Goal: Information Seeking & Learning: Learn about a topic

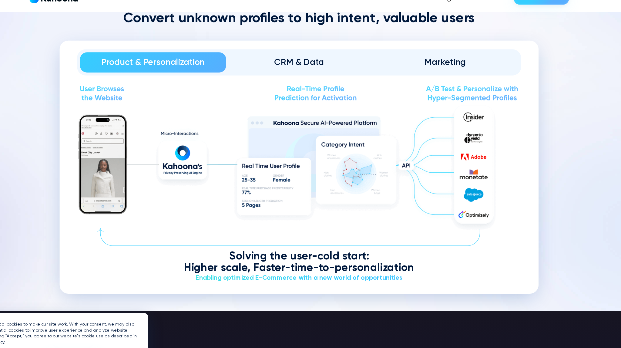
scroll to position [797, 0]
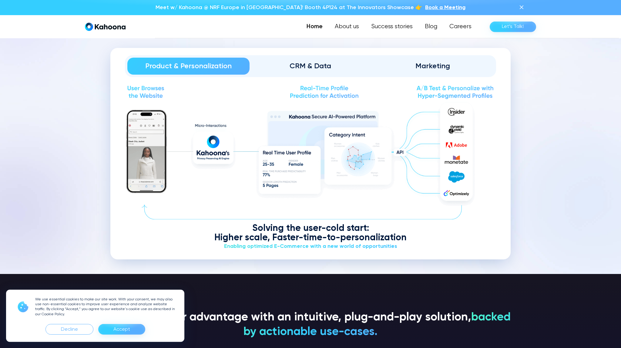
click at [313, 69] on div "CRM & Data" at bounding box center [310, 66] width 105 height 10
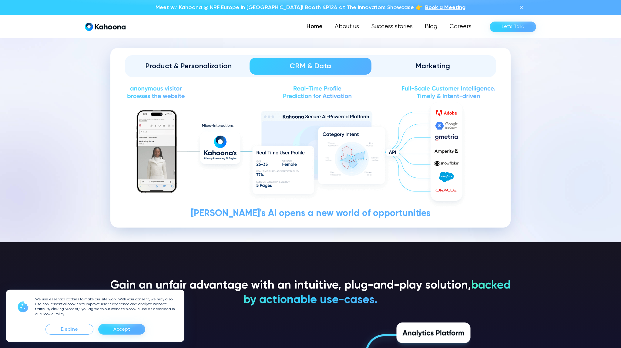
click at [440, 63] on div "Marketing" at bounding box center [432, 66] width 105 height 10
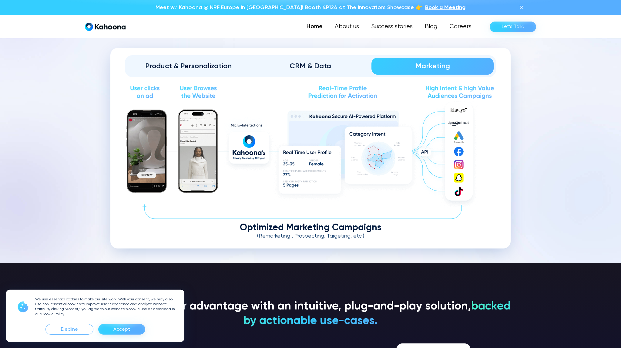
click at [304, 66] on div "CRM & Data" at bounding box center [310, 66] width 105 height 10
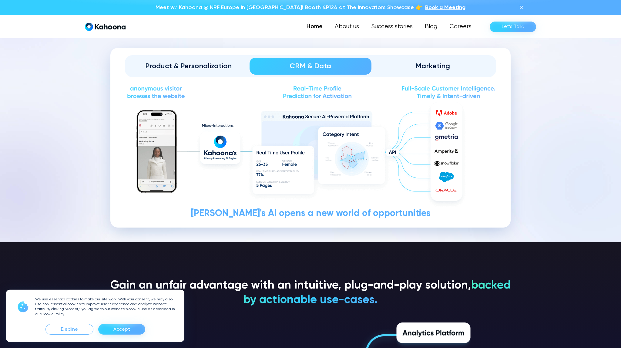
click at [197, 71] on link "Product & Personalization" at bounding box center [188, 66] width 122 height 17
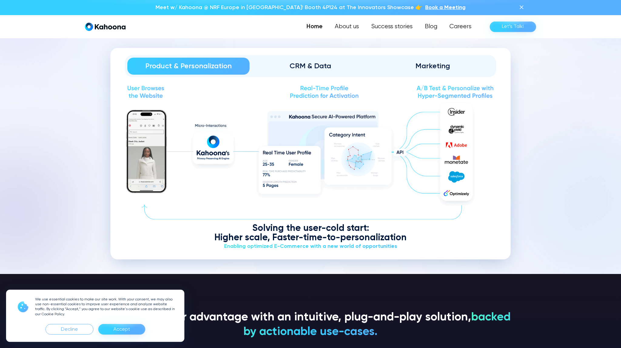
click at [322, 68] on div "CRM & Data" at bounding box center [310, 66] width 105 height 10
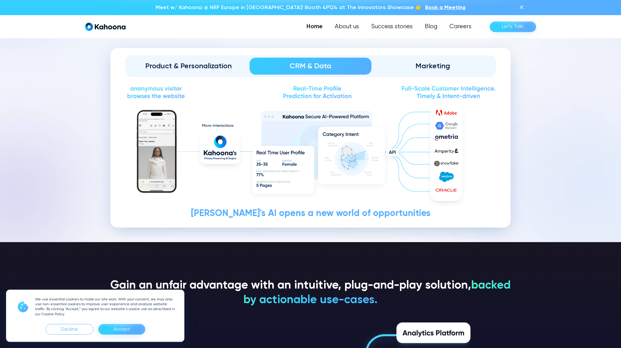
click at [425, 69] on div "Marketing" at bounding box center [432, 66] width 105 height 10
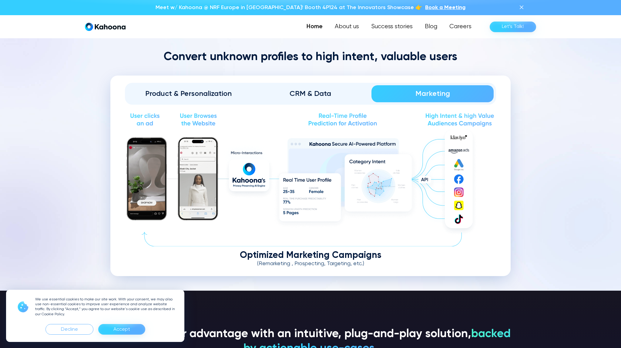
scroll to position [770, 0]
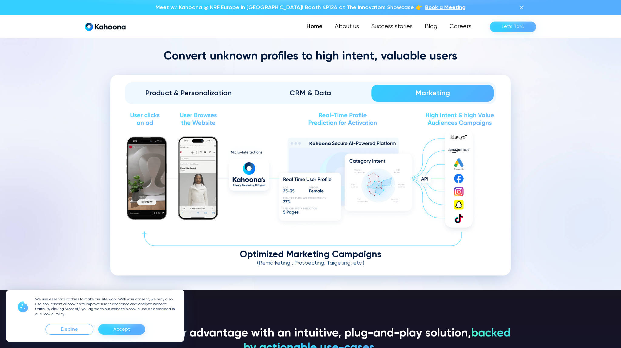
click at [214, 91] on div "Product & Personalization" at bounding box center [188, 93] width 105 height 10
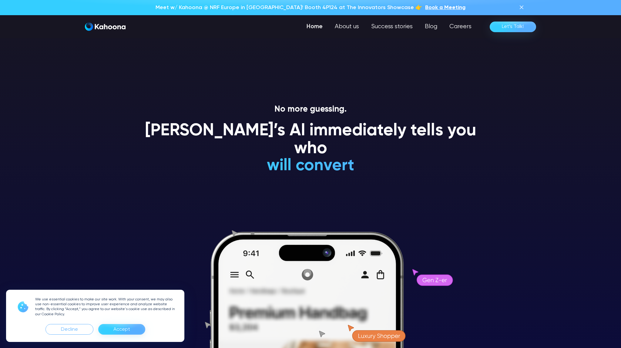
scroll to position [0, 0]
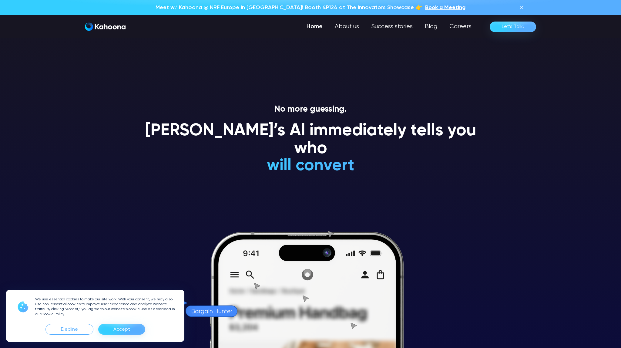
click at [522, 8] on img at bounding box center [521, 7] width 7 height 7
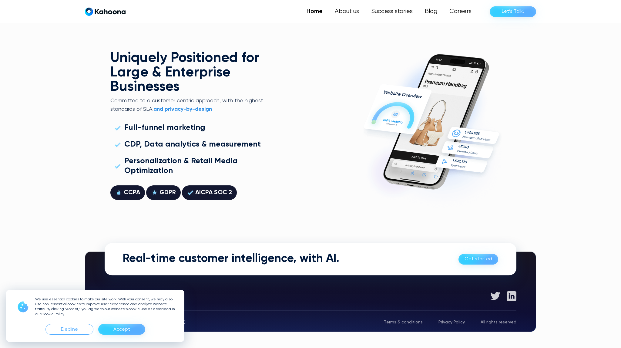
scroll to position [1735, 0]
click at [124, 330] on div "Accept" at bounding box center [121, 330] width 17 height 10
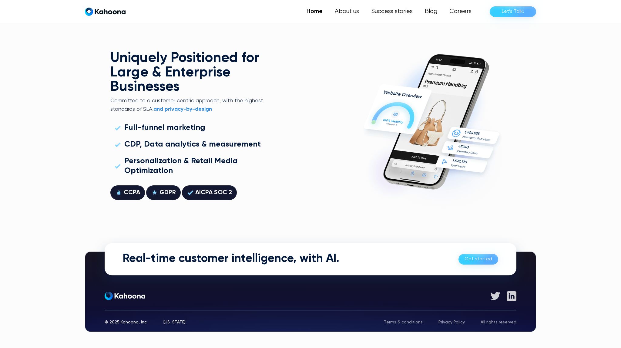
click at [482, 261] on link "Get started" at bounding box center [479, 259] width 40 height 11
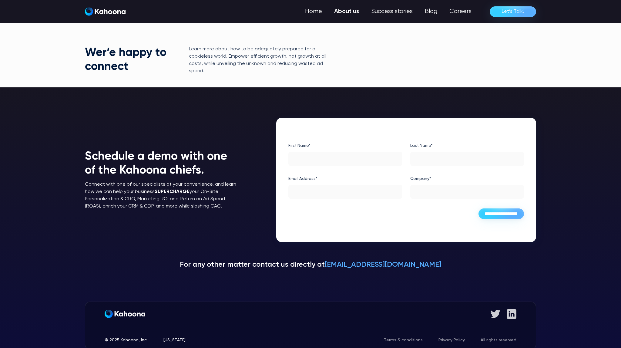
click at [344, 11] on link "About us" at bounding box center [346, 11] width 37 height 12
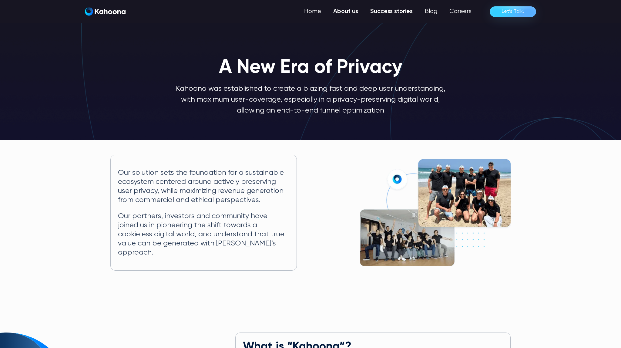
click at [396, 14] on link "Success stories" at bounding box center [391, 11] width 55 height 12
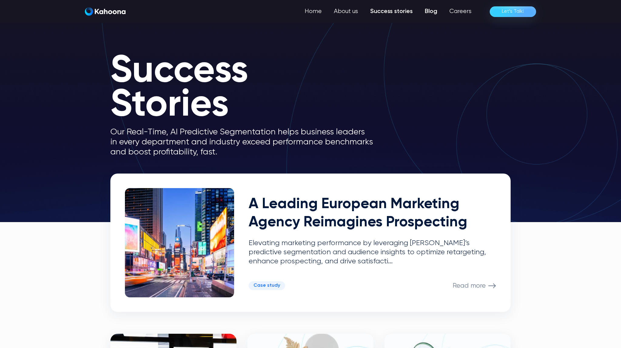
click at [433, 13] on link "Blog" at bounding box center [431, 11] width 25 height 12
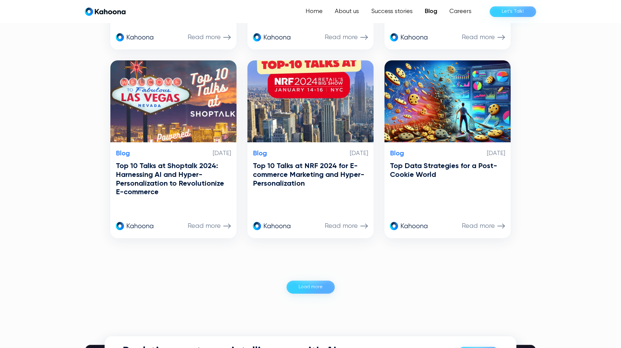
scroll to position [491, 0]
click at [319, 288] on div "Load more" at bounding box center [311, 287] width 24 height 10
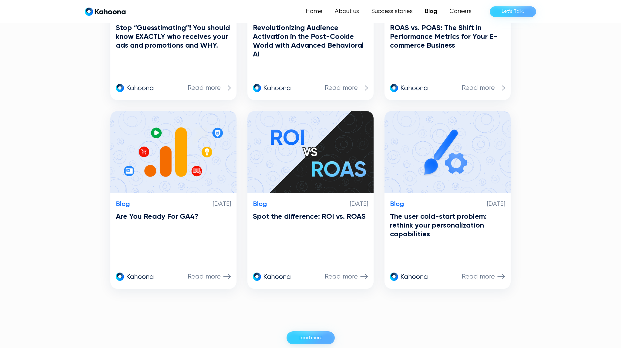
scroll to position [1006, 0]
click at [322, 336] on div "Load more" at bounding box center [311, 338] width 24 height 10
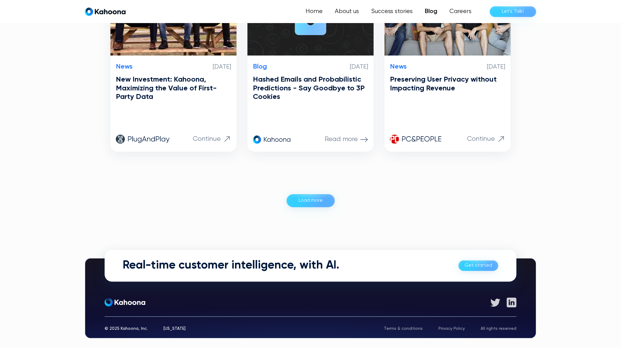
scroll to position [1709, 0]
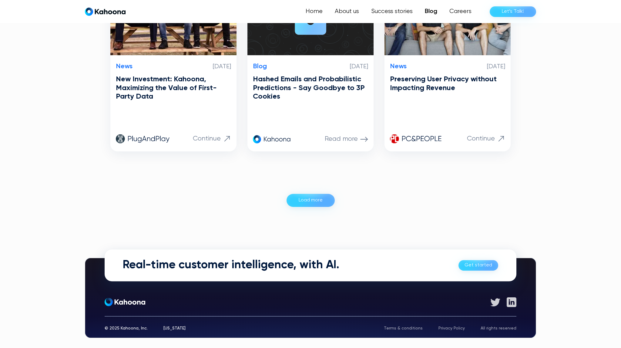
click at [316, 202] on div "Load more" at bounding box center [311, 200] width 24 height 10
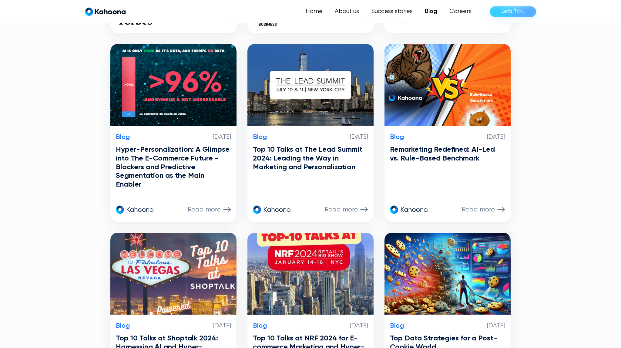
scroll to position [319, 0]
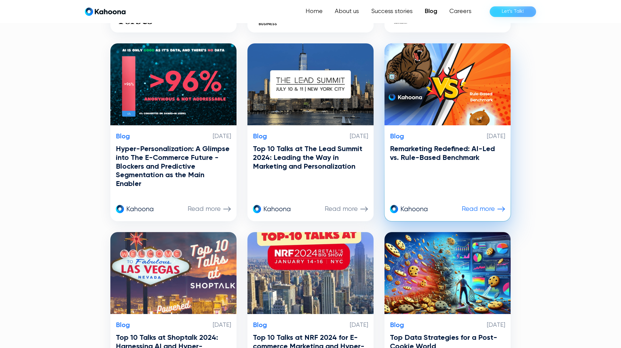
click at [477, 213] on div "Read more" at bounding box center [447, 209] width 115 height 10
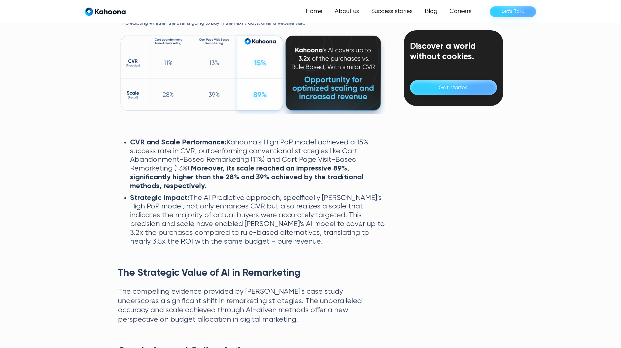
scroll to position [771, 0]
